Goal: Information Seeking & Learning: Learn about a topic

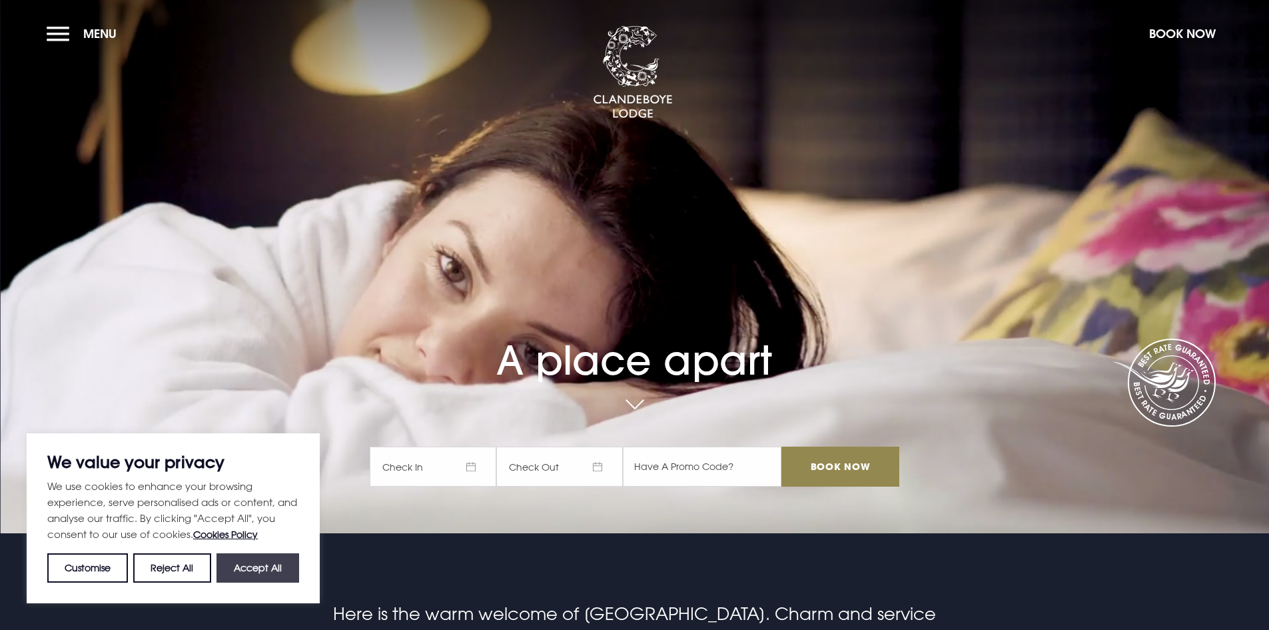
click at [254, 569] on button "Accept All" at bounding box center [258, 567] width 83 height 29
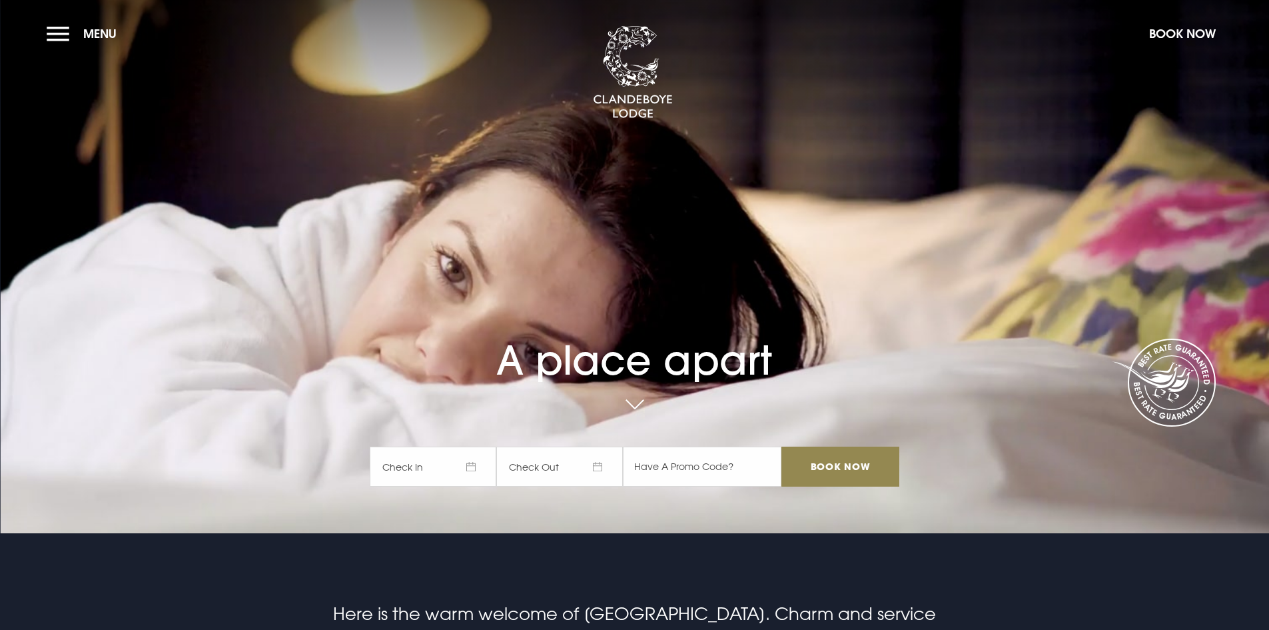
checkbox input "true"
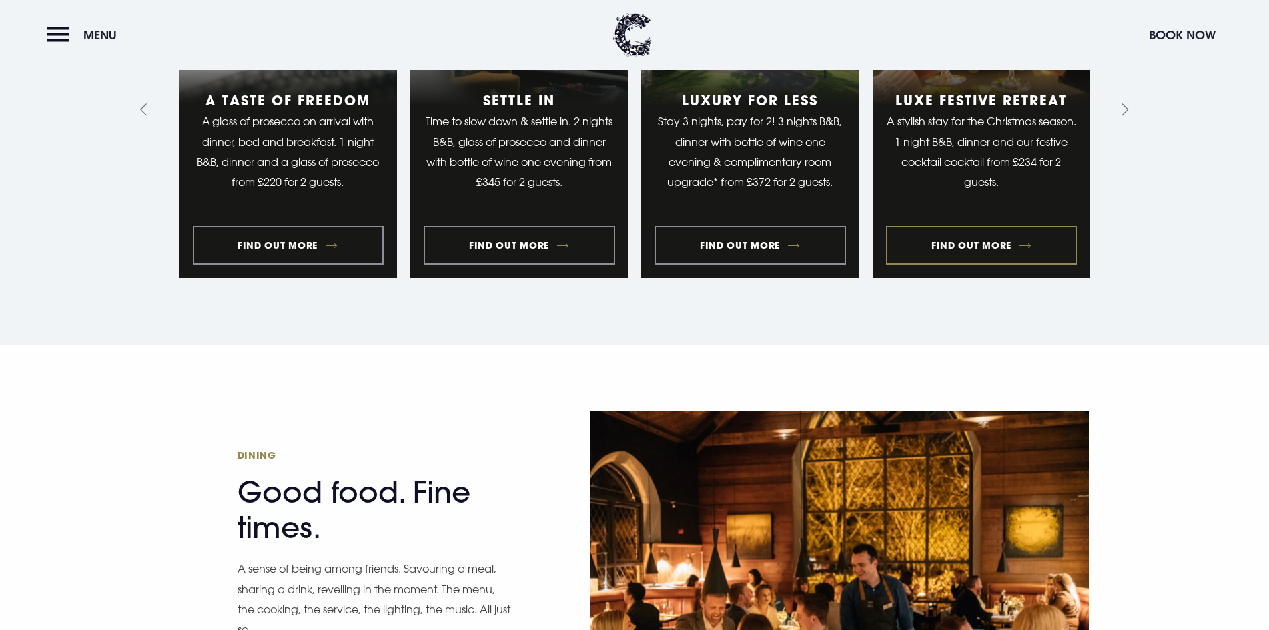
scroll to position [1866, 0]
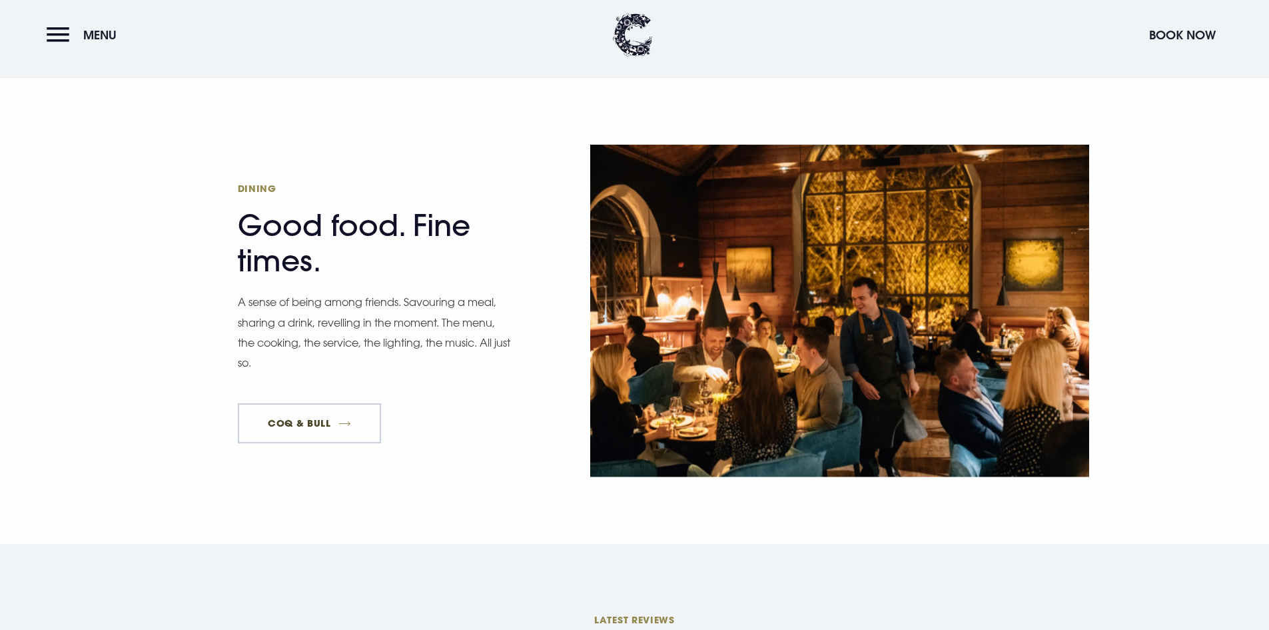
click at [307, 403] on link "Coq & Bull" at bounding box center [310, 423] width 144 height 40
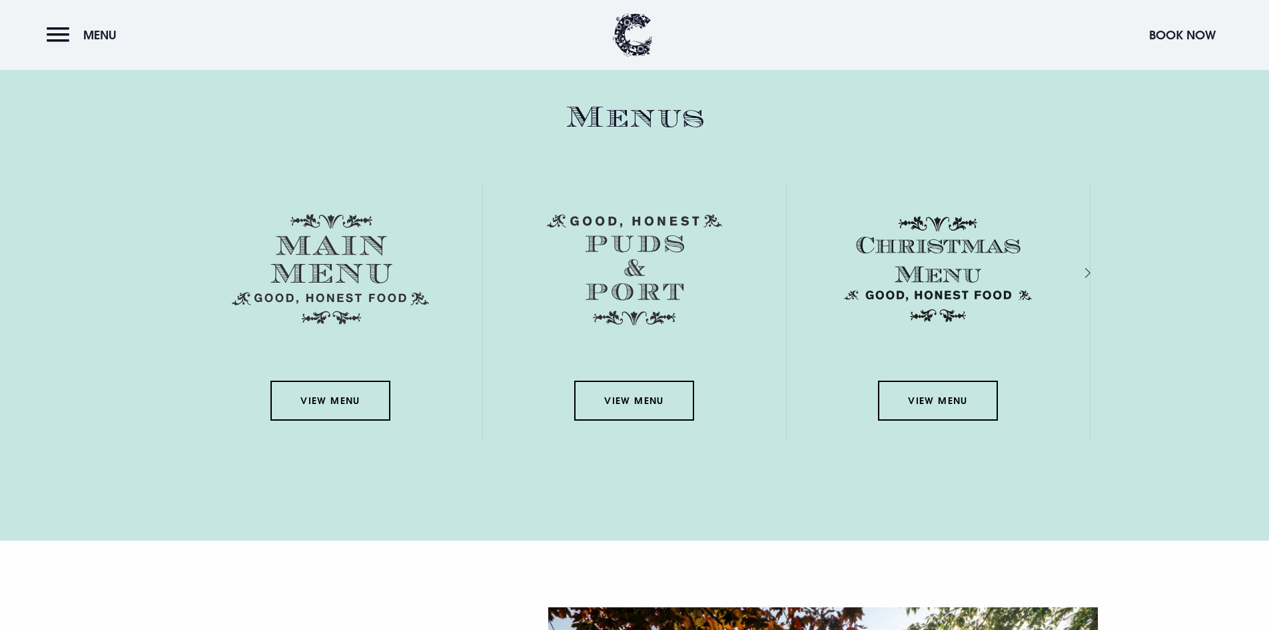
scroll to position [1932, 0]
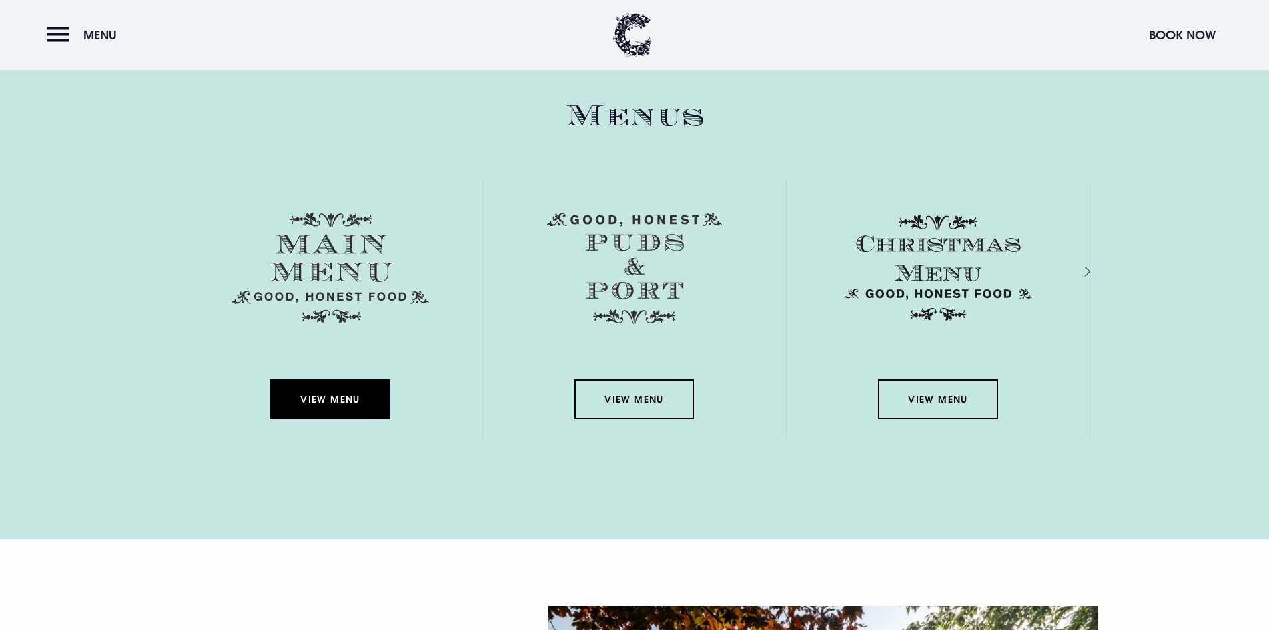
click at [331, 395] on link "View Menu" at bounding box center [331, 399] width 120 height 40
